Goal: Find specific fact: Find specific fact

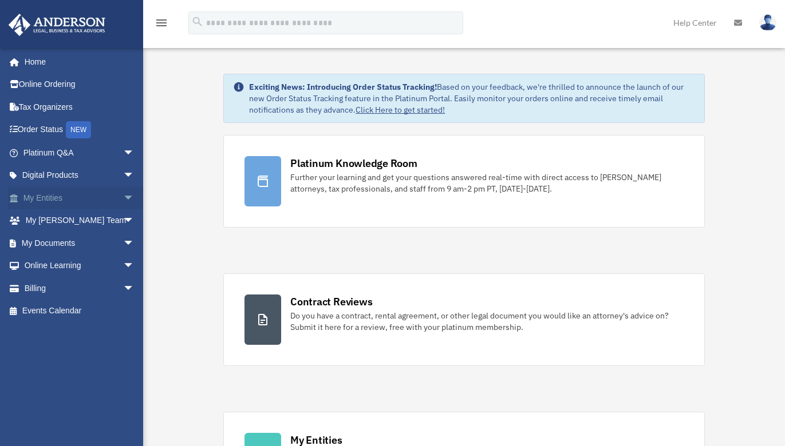
click at [123, 189] on span "arrow_drop_down" at bounding box center [134, 198] width 23 height 23
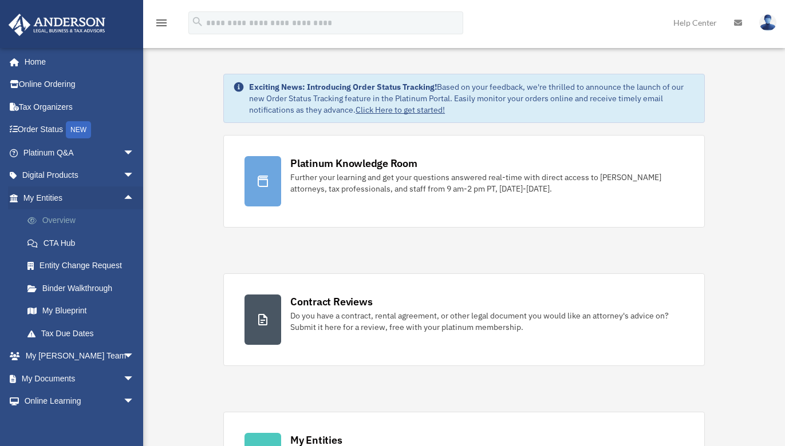
click at [57, 223] on link "Overview" at bounding box center [84, 220] width 136 height 23
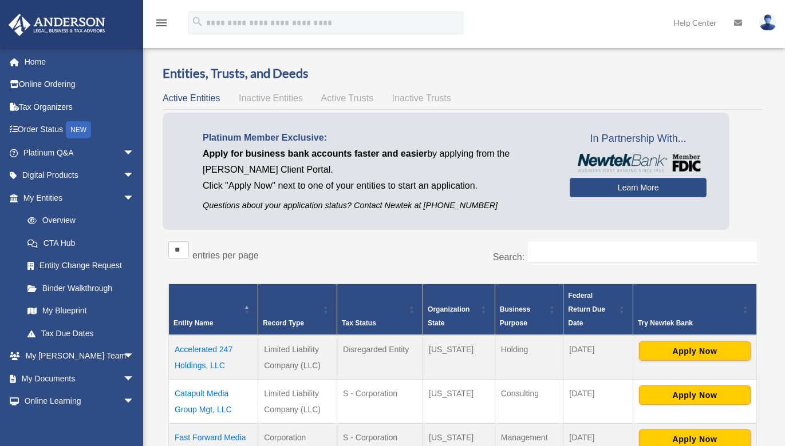
scroll to position [114, 0]
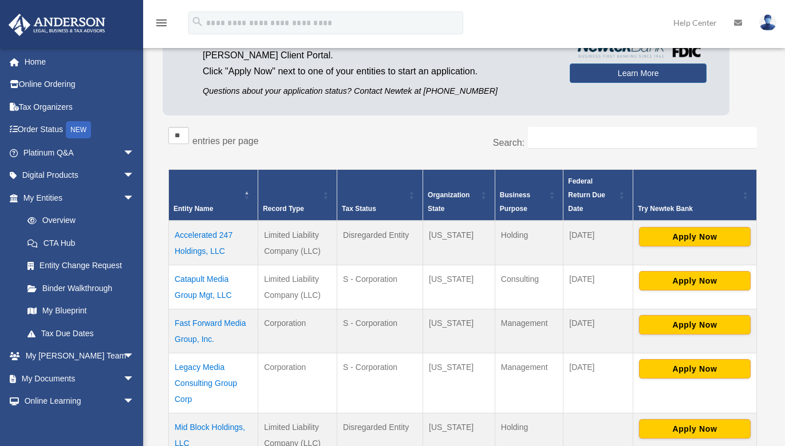
click at [189, 279] on td "Catapult Media Group Mgt, LLC" at bounding box center [213, 287] width 89 height 44
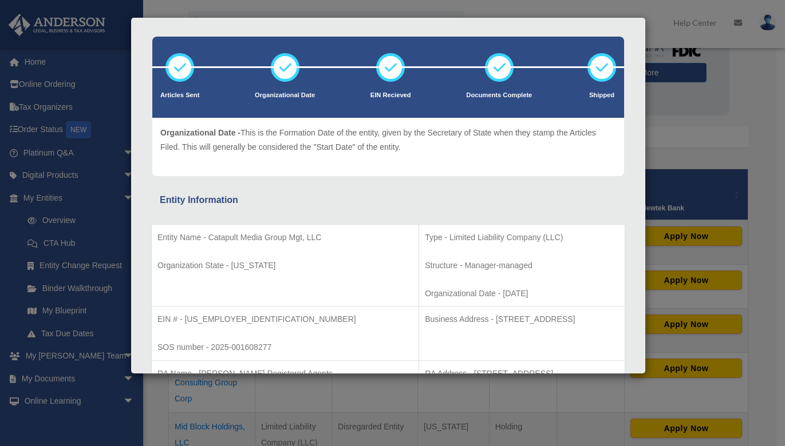
scroll to position [57, 0]
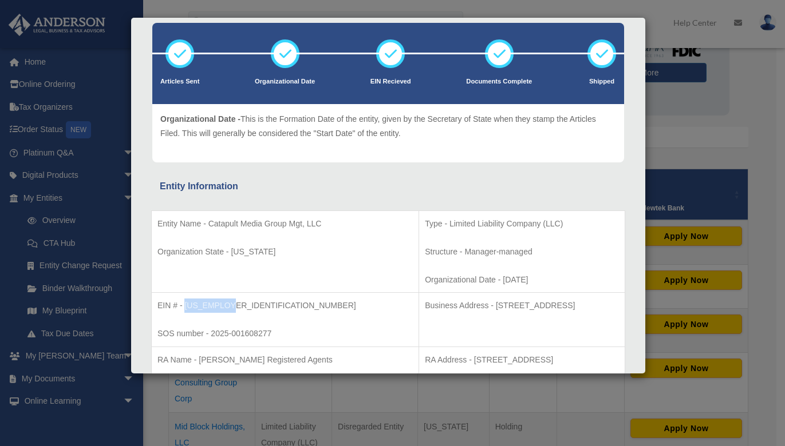
drag, startPoint x: 185, startPoint y: 306, endPoint x: 241, endPoint y: 303, distance: 55.6
click at [241, 303] on p "EIN # - 33-3295557" at bounding box center [284, 306] width 255 height 14
copy p "33-3295557"
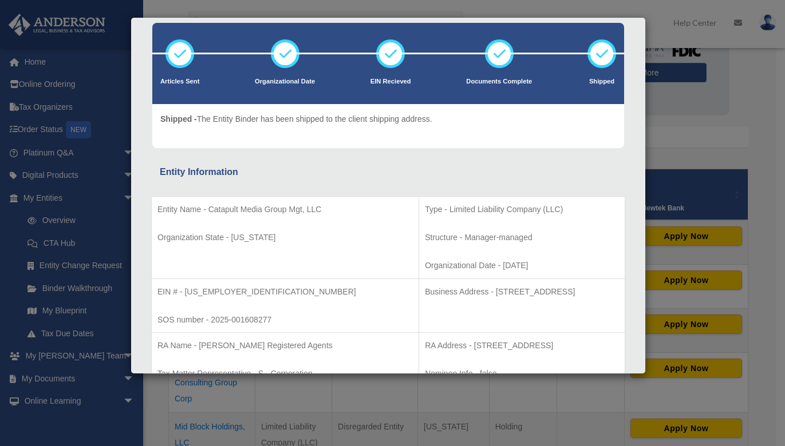
drag, startPoint x: 733, startPoint y: 96, endPoint x: 719, endPoint y: 92, distance: 15.0
click at [733, 96] on div "Details × Articles Sent Organizational Date" at bounding box center [392, 223] width 785 height 446
